Goal: Book appointment/travel/reservation

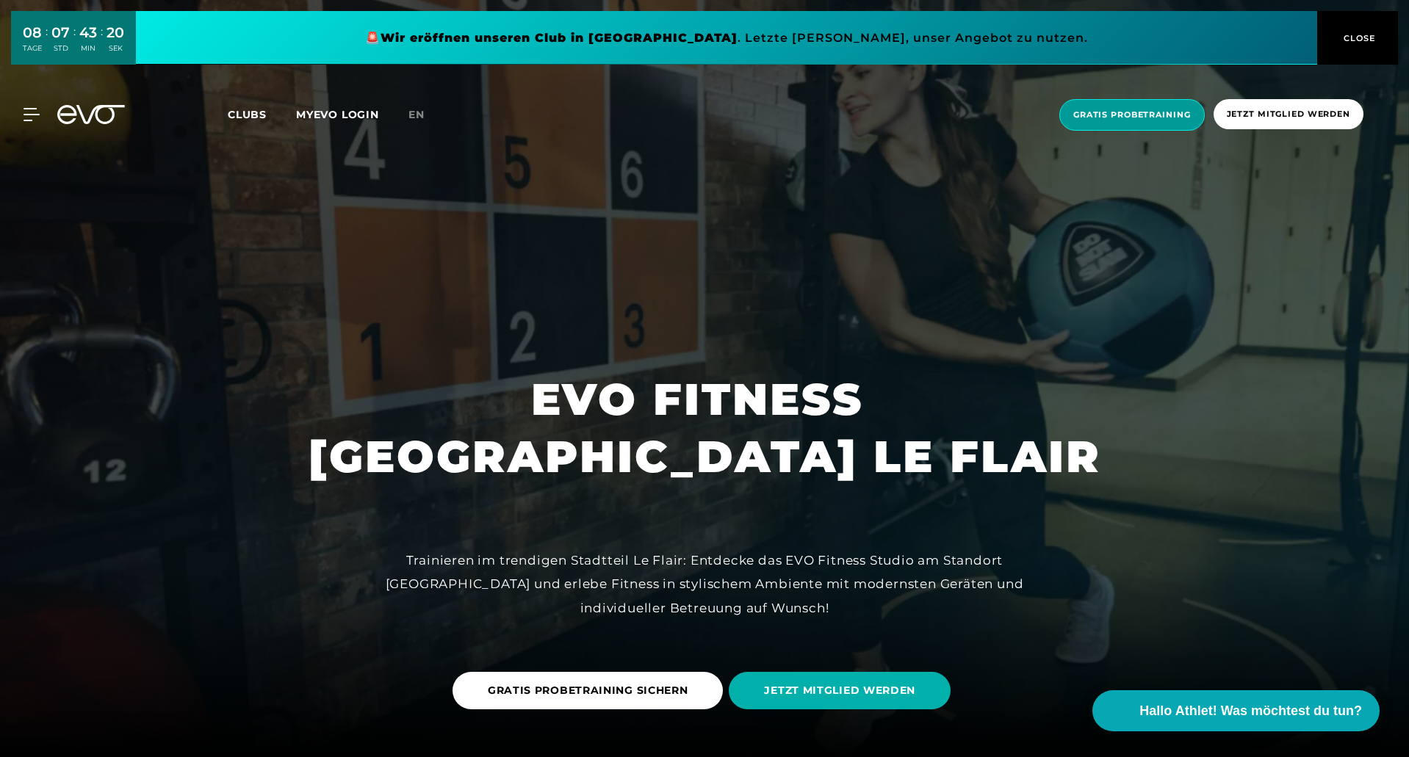
click at [1121, 113] on span "Gratis Probetraining" at bounding box center [1132, 115] width 118 height 12
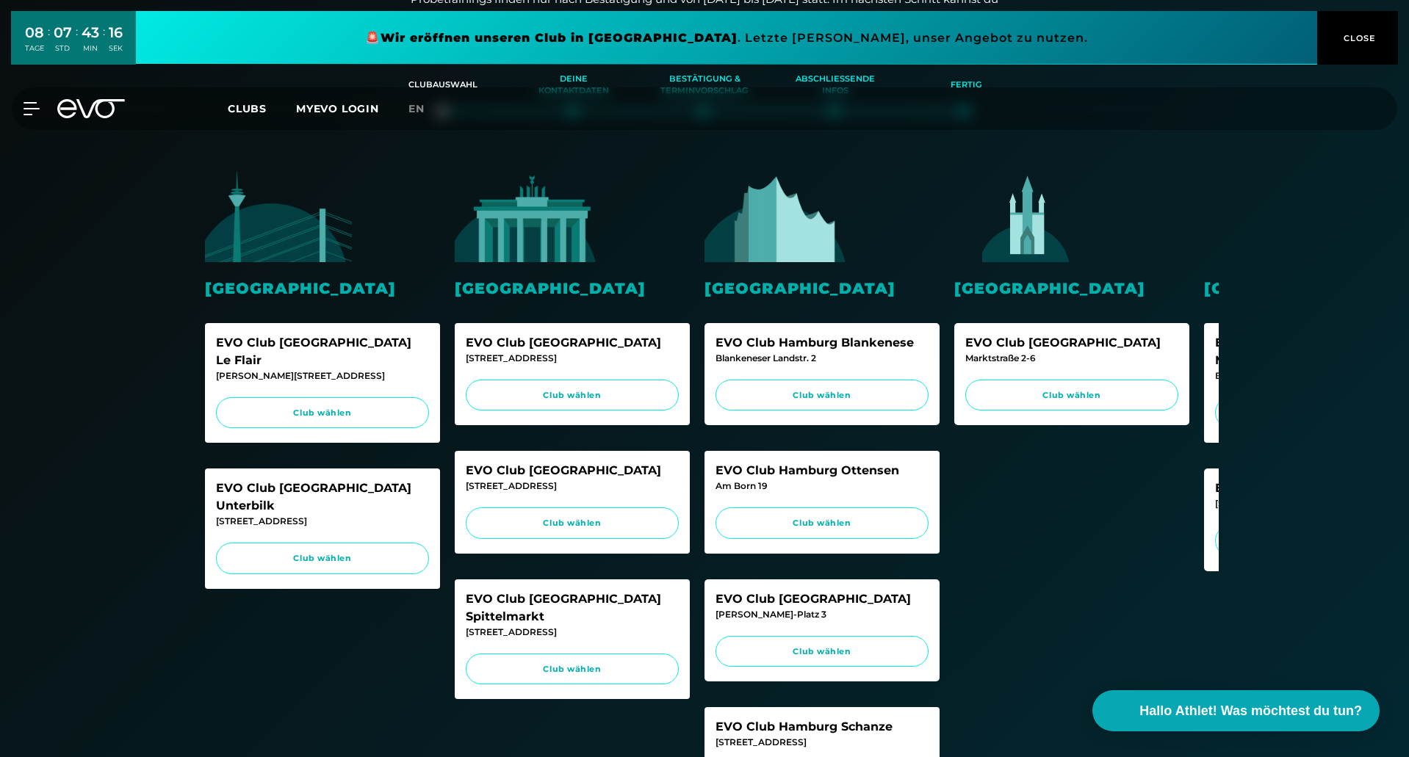
scroll to position [294, 0]
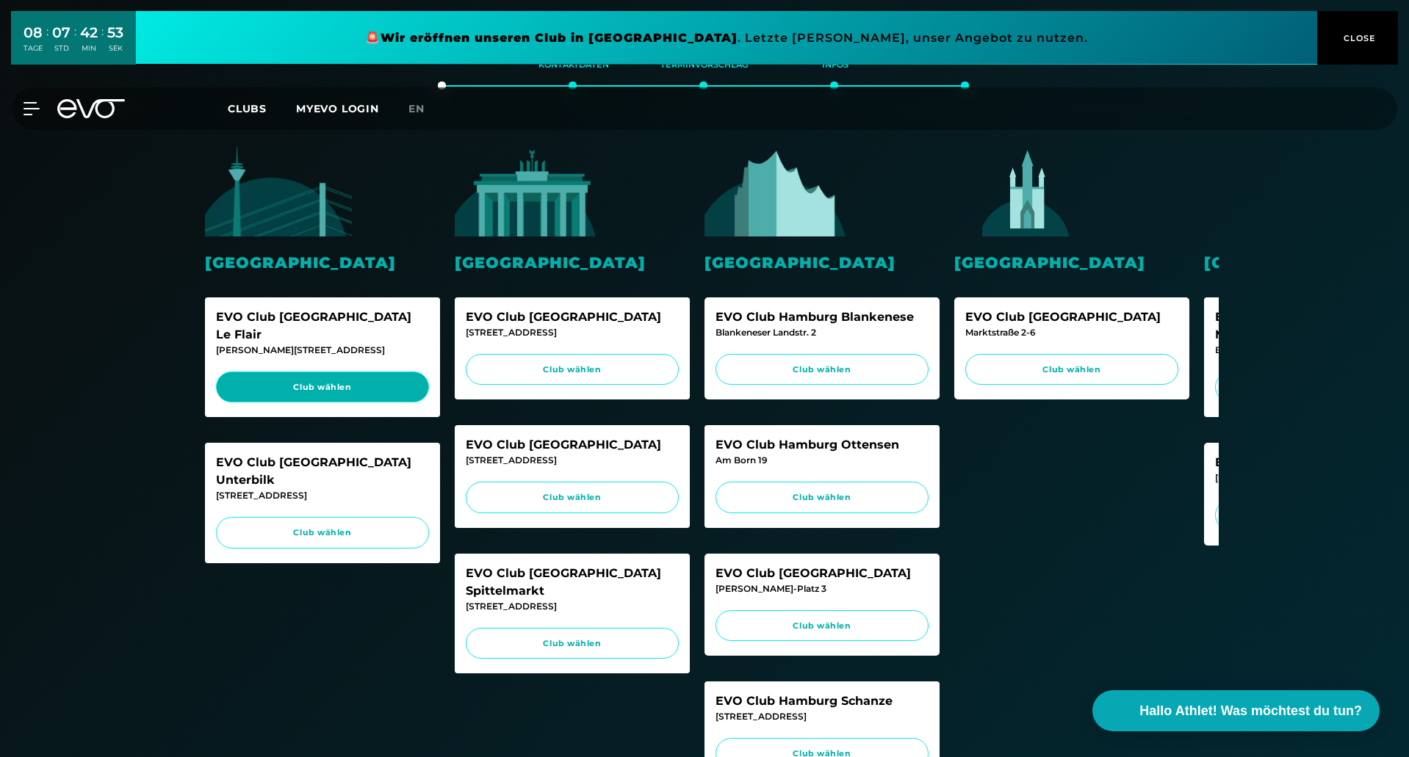
click at [366, 381] on span "Club wählen" at bounding box center [322, 387] width 185 height 12
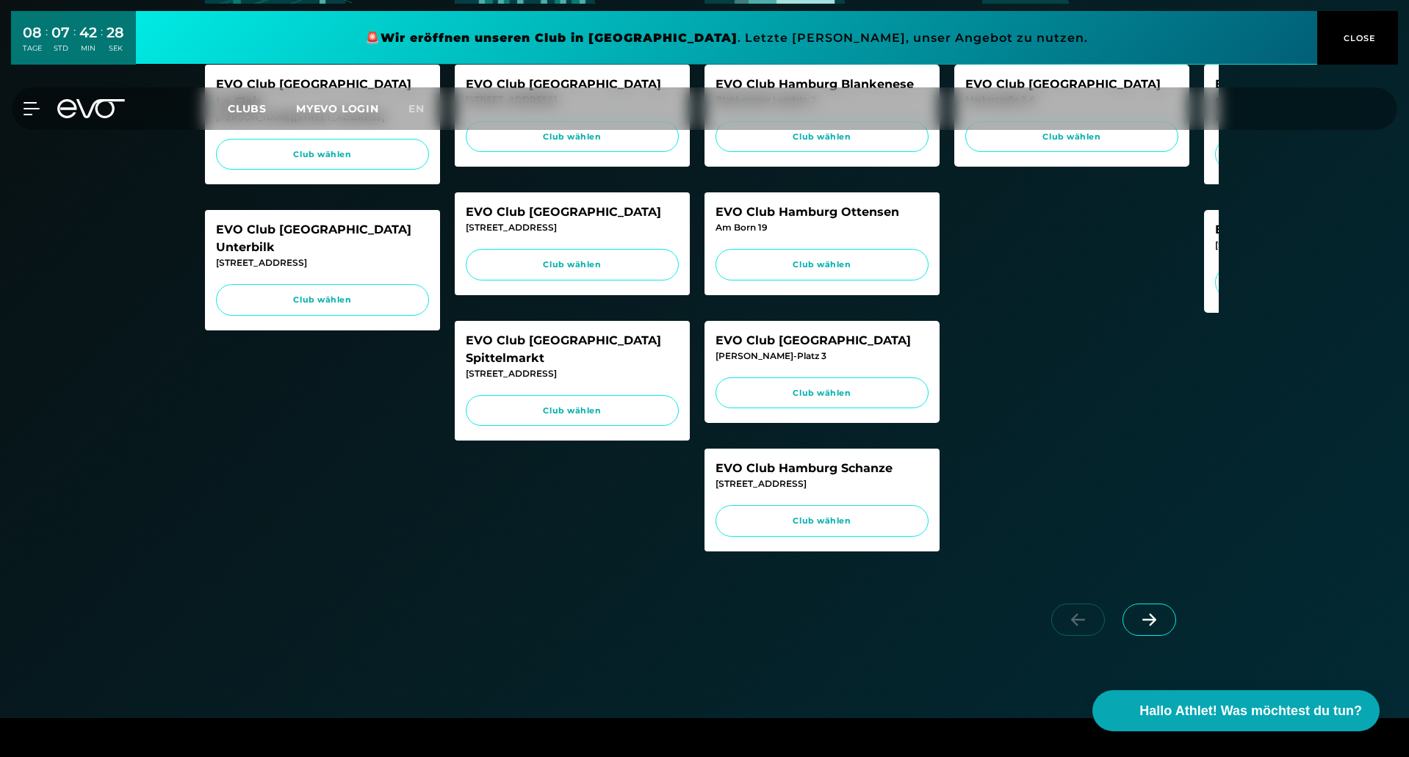
scroll to position [367, 0]
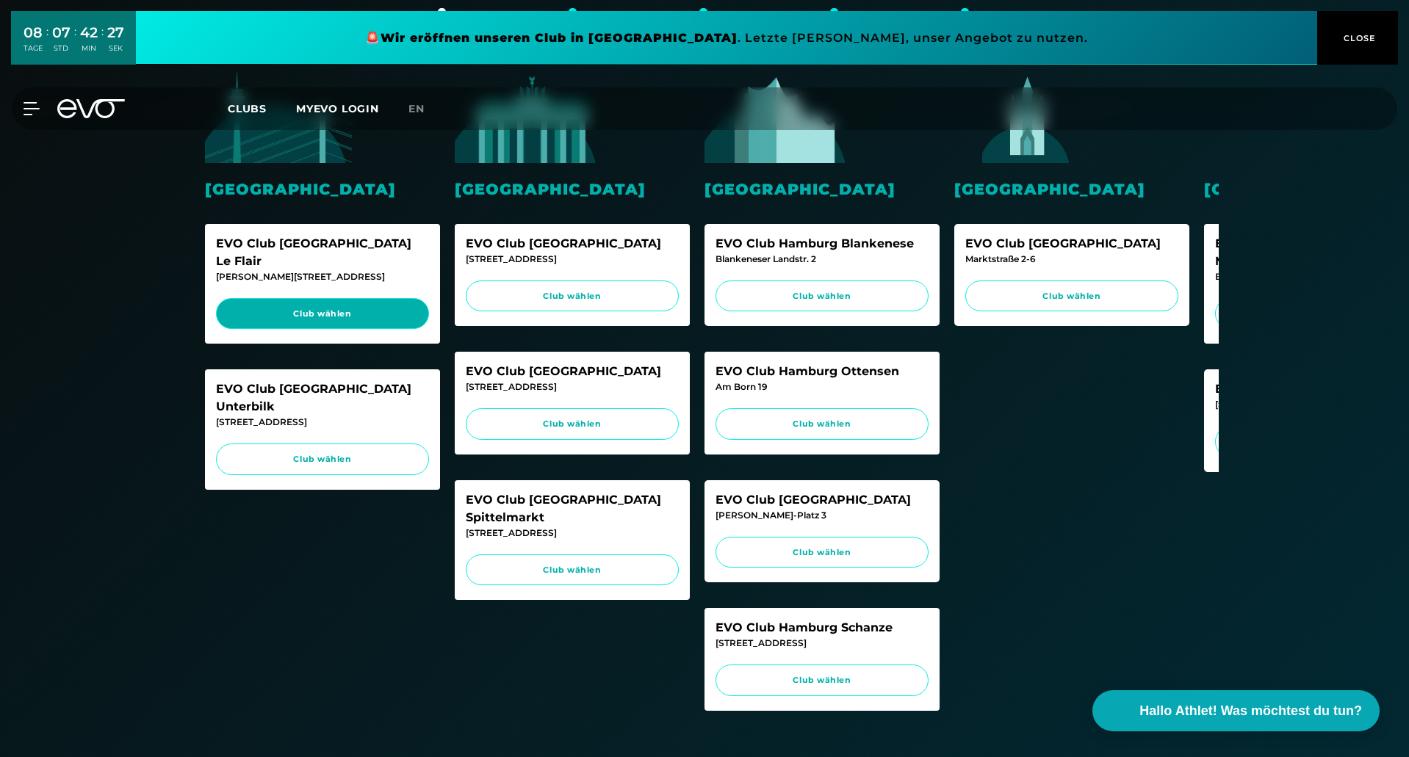
click at [370, 308] on span "Club wählen" at bounding box center [322, 314] width 185 height 12
click at [36, 109] on icon at bounding box center [34, 109] width 21 height 12
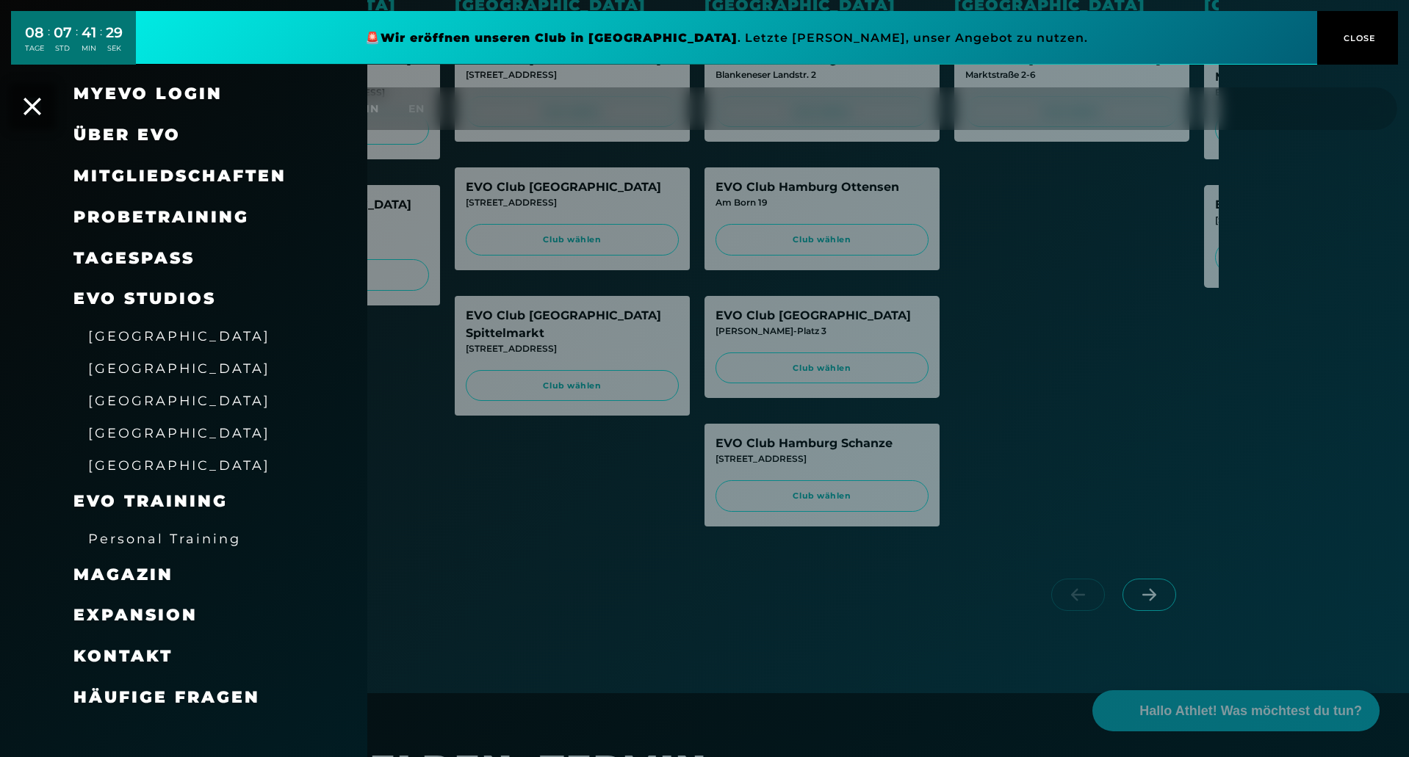
scroll to position [514, 0]
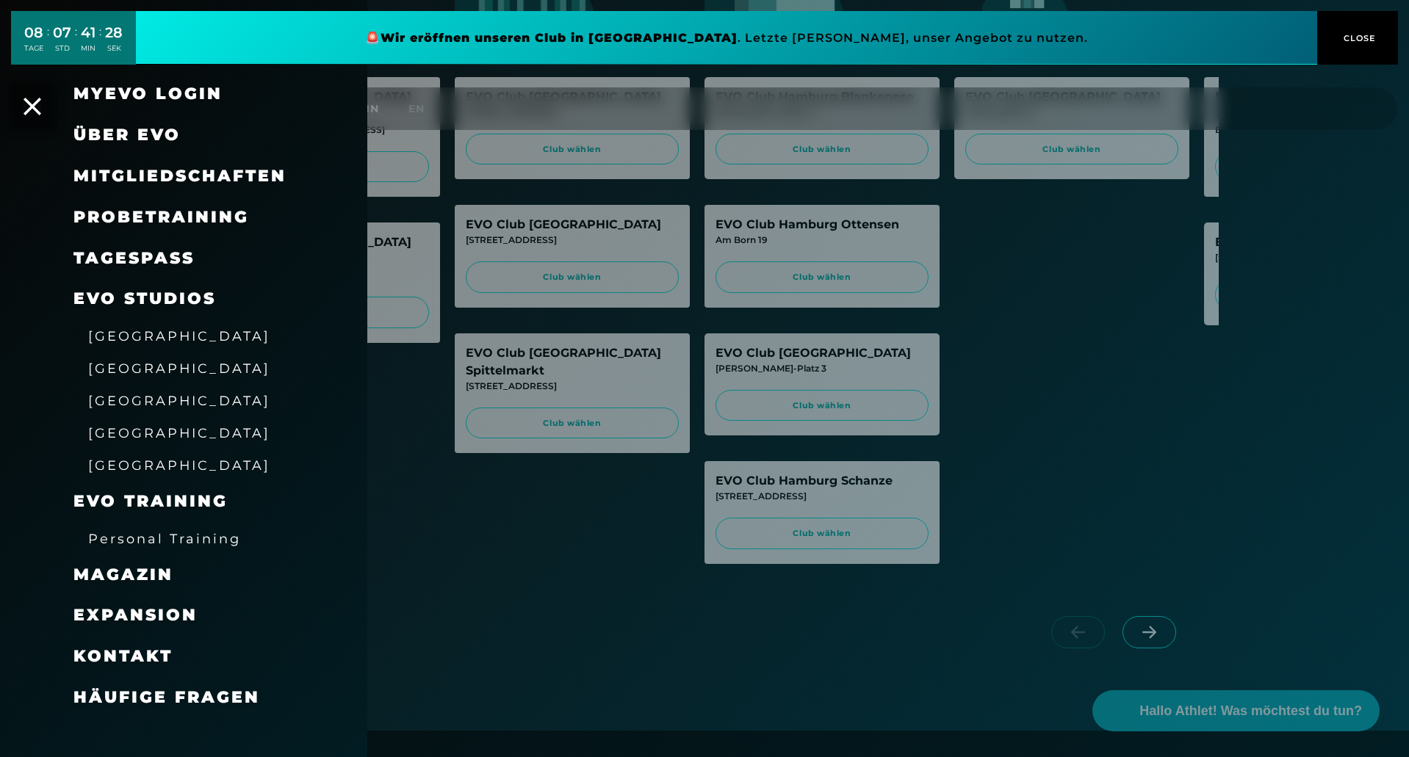
click at [149, 336] on span "[GEOGRAPHIC_DATA]" at bounding box center [179, 335] width 182 height 15
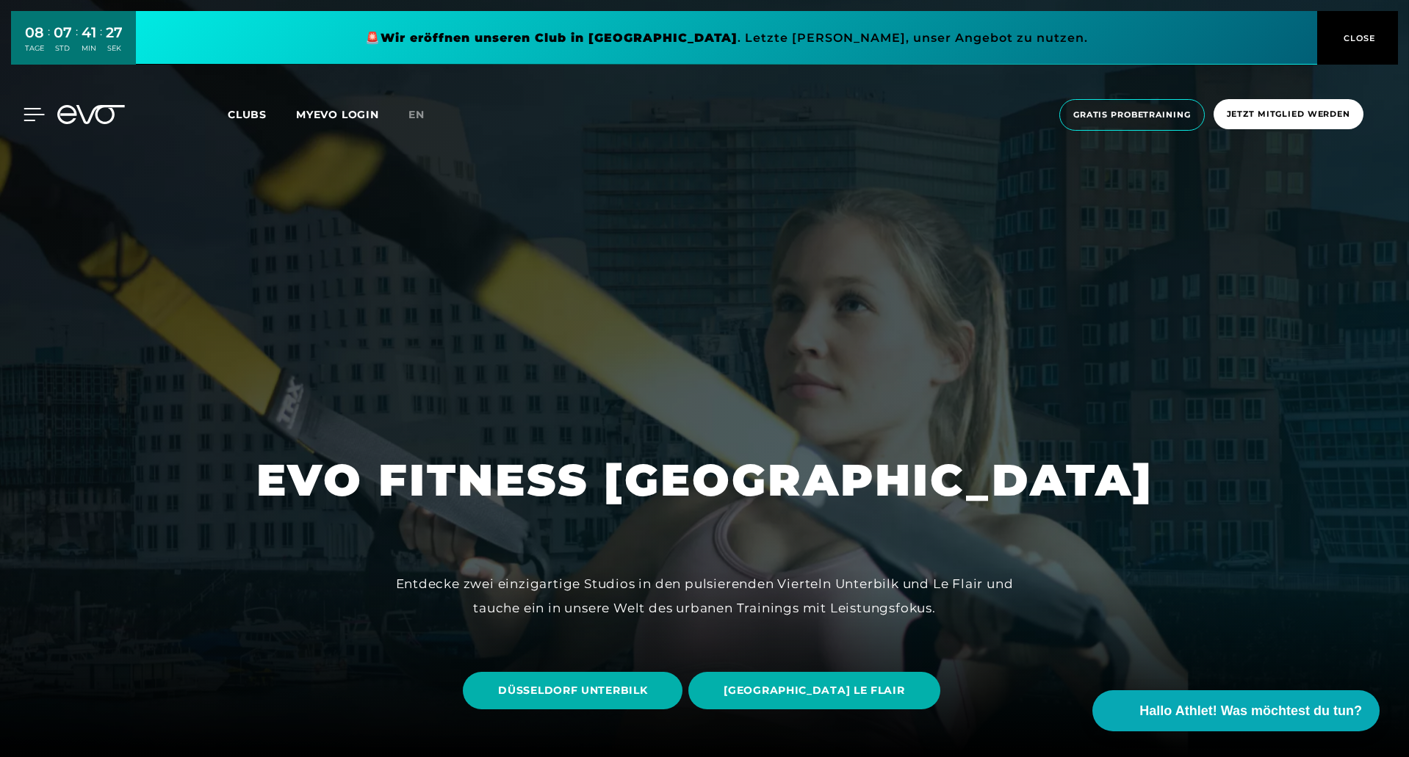
click at [37, 115] on icon at bounding box center [34, 115] width 21 height 12
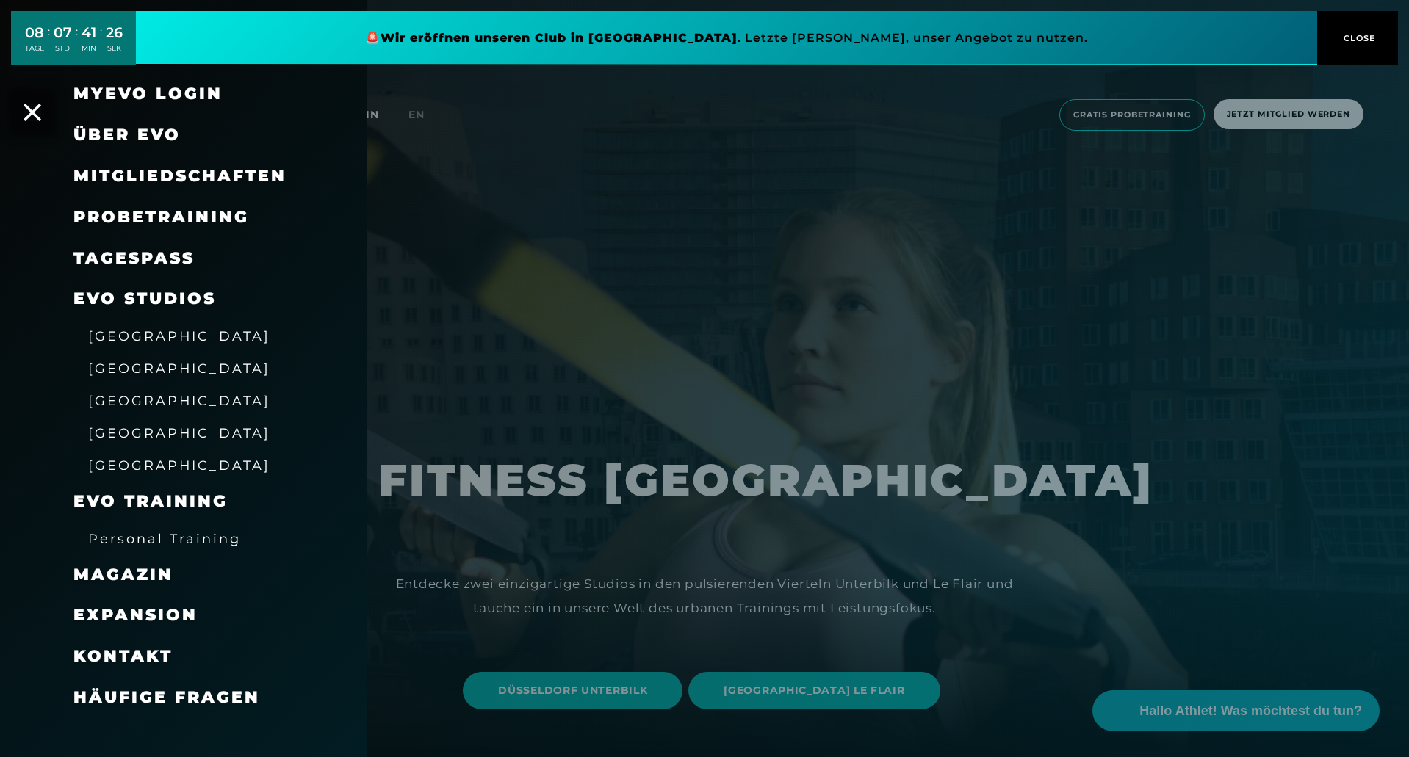
click at [176, 220] on span "Probetraining" at bounding box center [161, 217] width 176 height 20
